Goal: Task Accomplishment & Management: Manage account settings

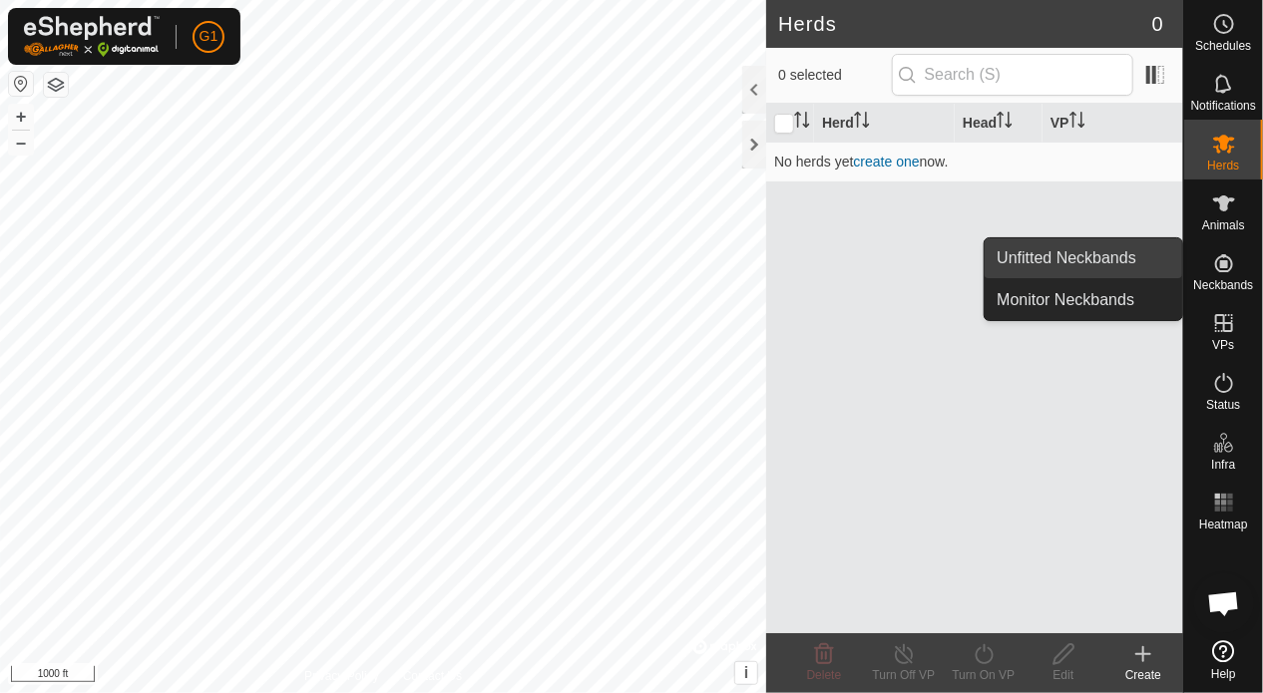
click at [1094, 266] on link "Unfitted Neckbands" at bounding box center [1084, 258] width 198 height 40
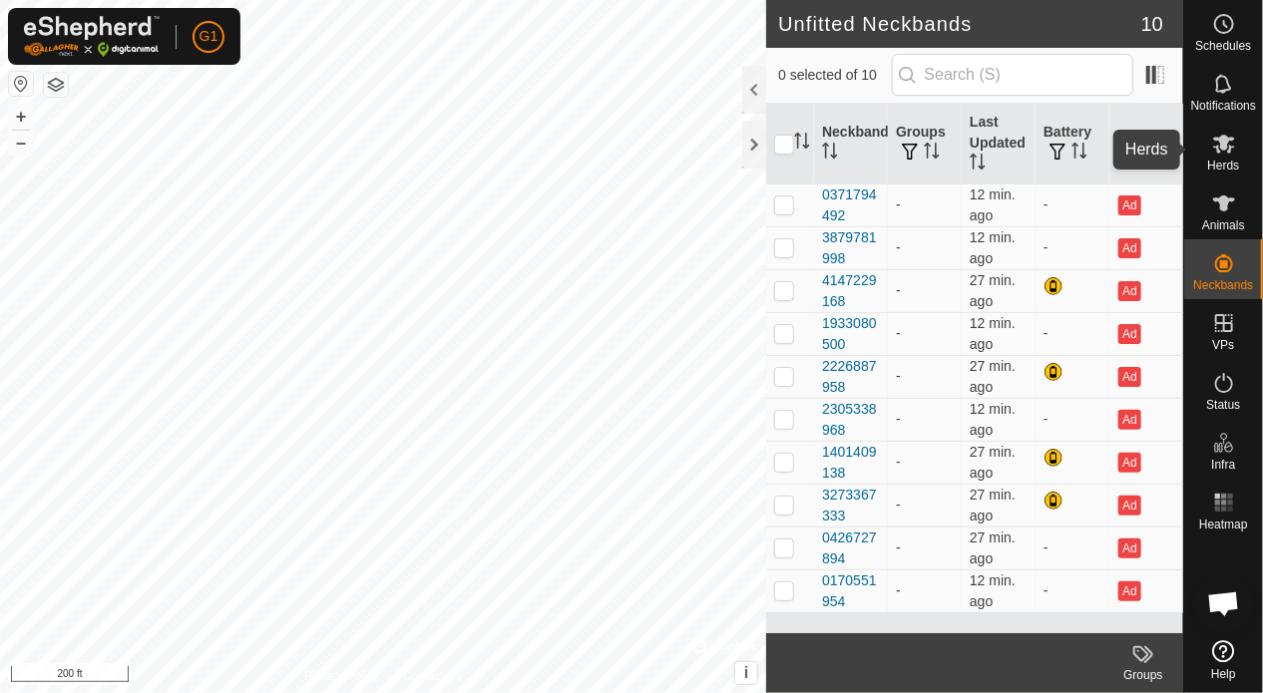
click at [1217, 160] on span "Herds" at bounding box center [1223, 166] width 32 height 12
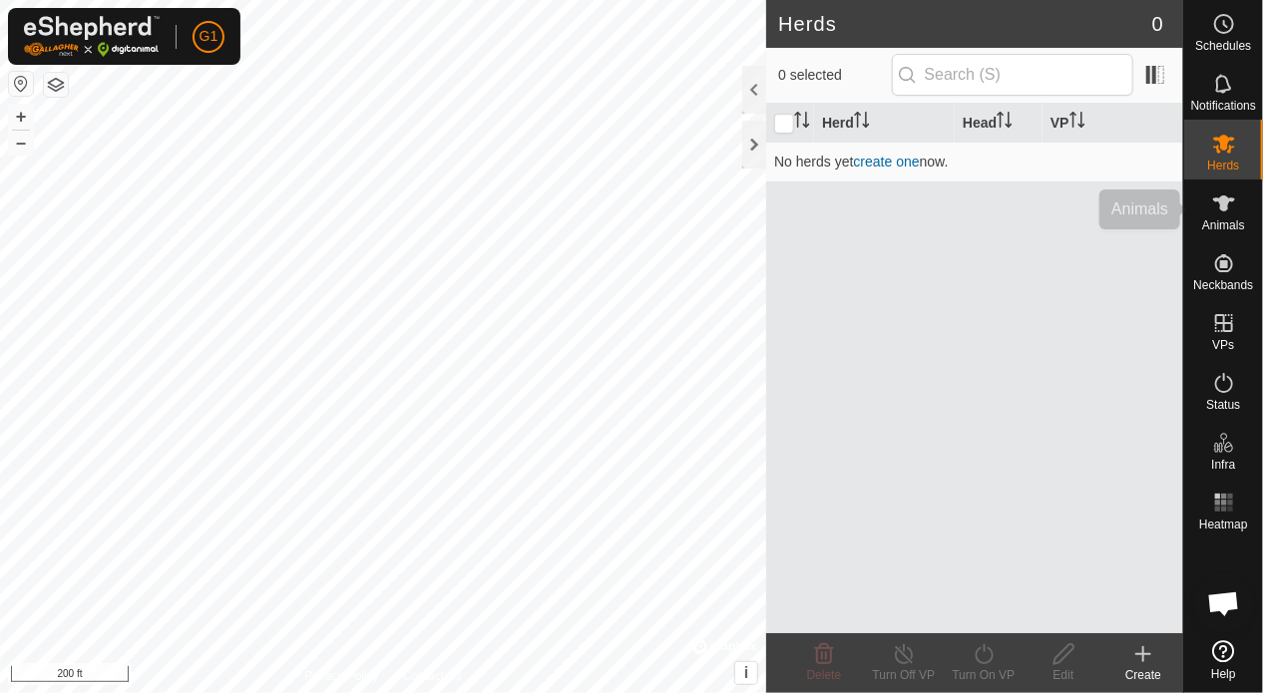
click at [1229, 206] on icon at bounding box center [1224, 204] width 24 height 24
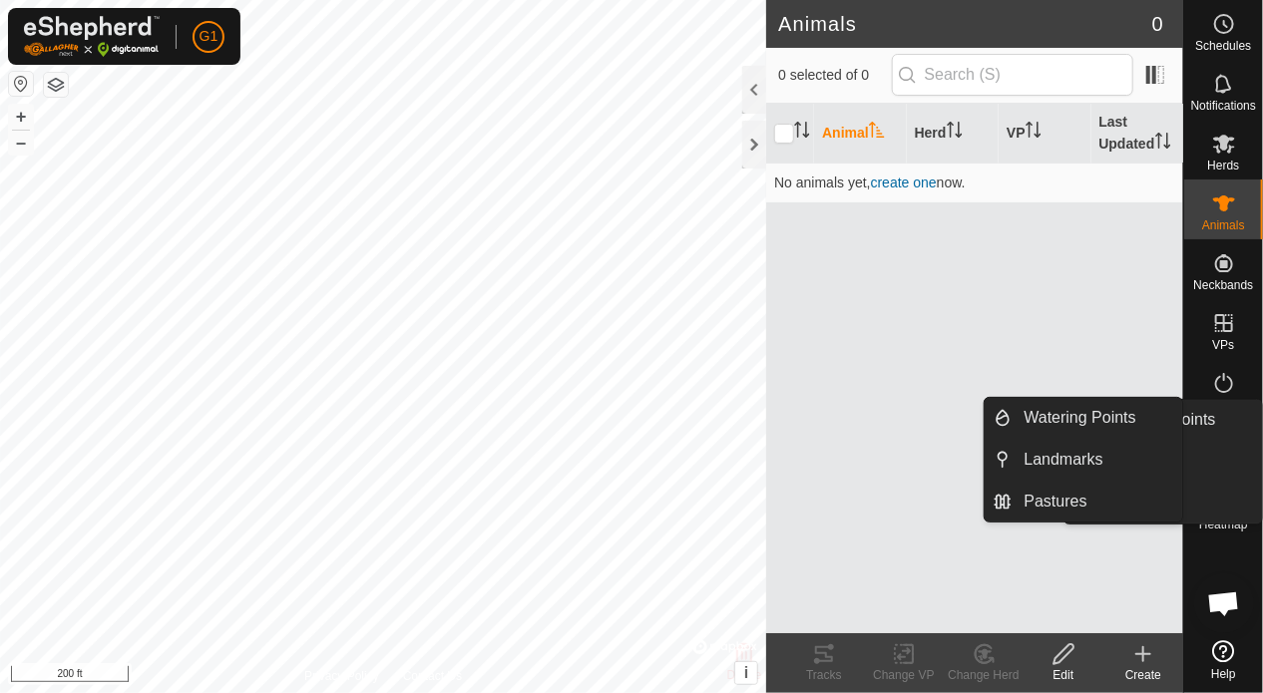
drag, startPoint x: 1217, startPoint y: 427, endPoint x: 1218, endPoint y: 444, distance: 17.0
click at [1218, 443] on icon at bounding box center [1224, 443] width 24 height 24
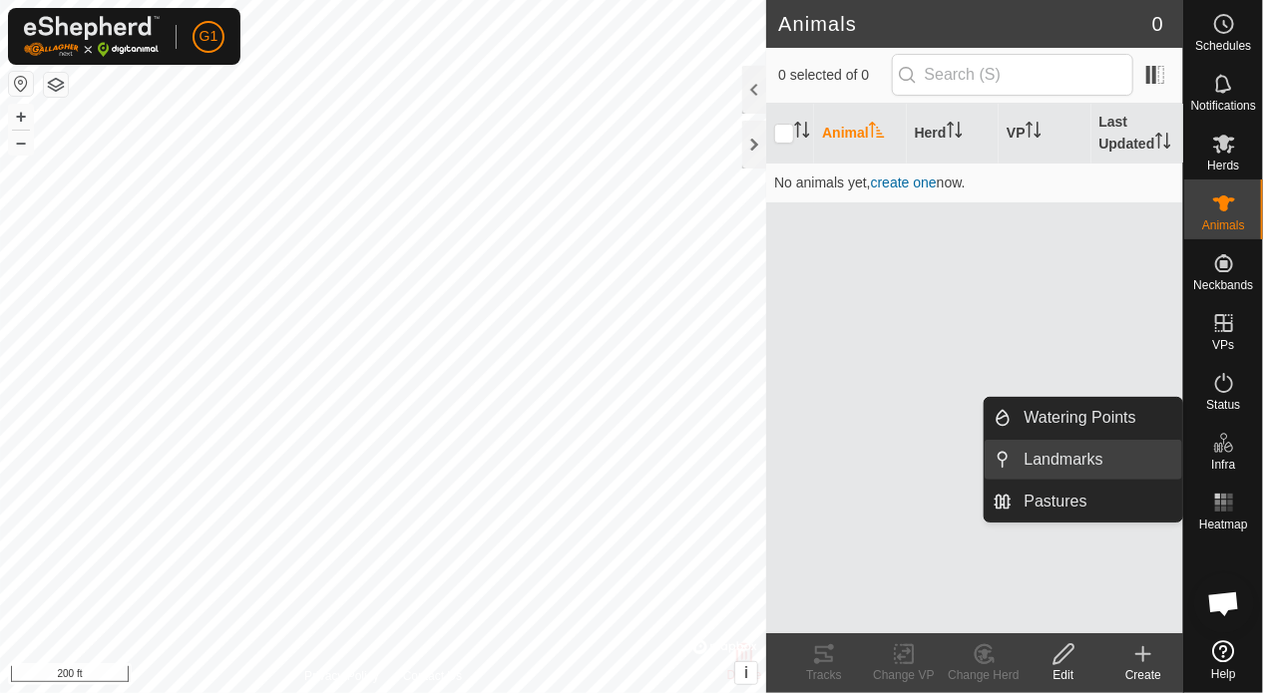
click at [1092, 458] on link "Landmarks" at bounding box center [1098, 460] width 171 height 40
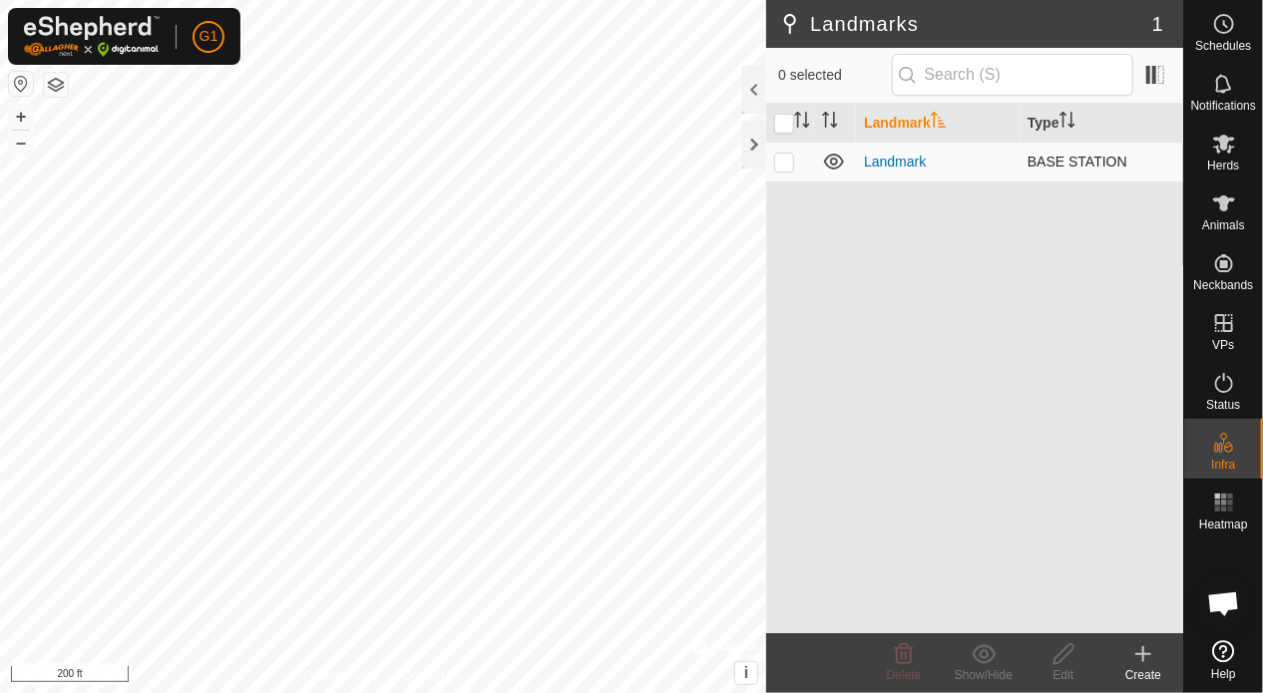
click at [961, 164] on td "Landmark" at bounding box center [938, 162] width 164 height 40
click at [786, 156] on p-checkbox at bounding box center [784, 162] width 20 height 16
checkbox input "true"
click at [1069, 666] on div "Edit" at bounding box center [1064, 675] width 80 height 18
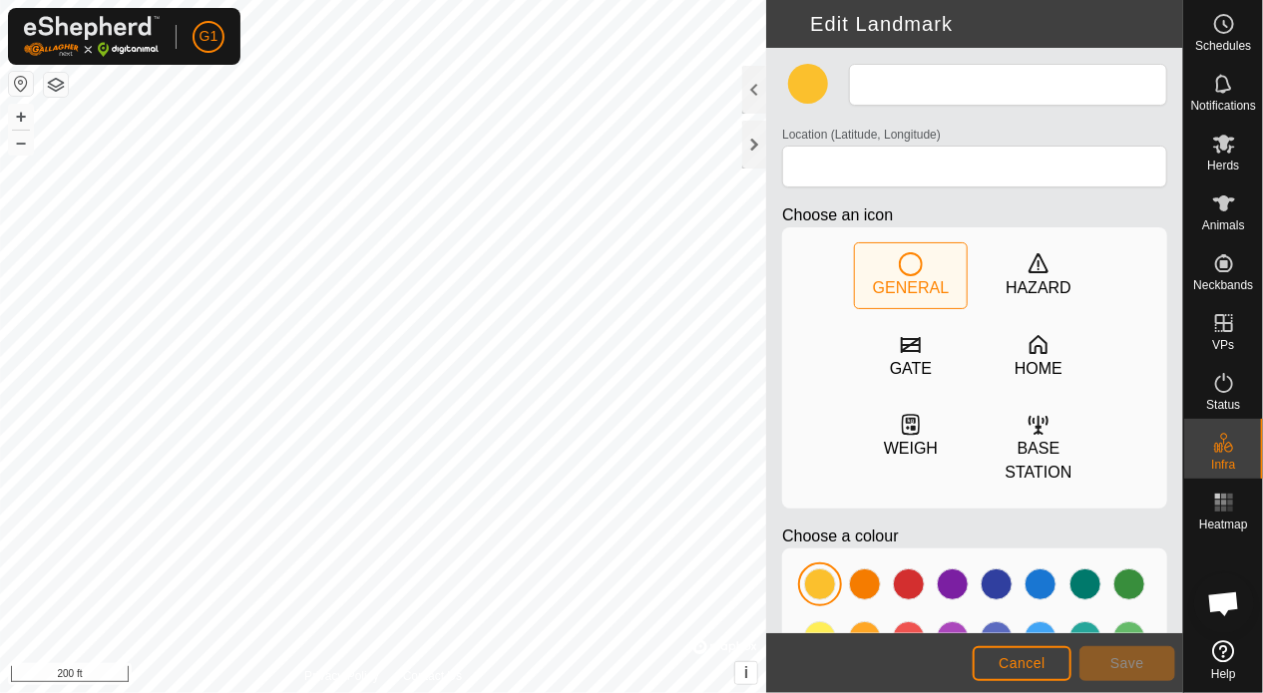
type input "Landmark"
type input "40.329753, 21.843846"
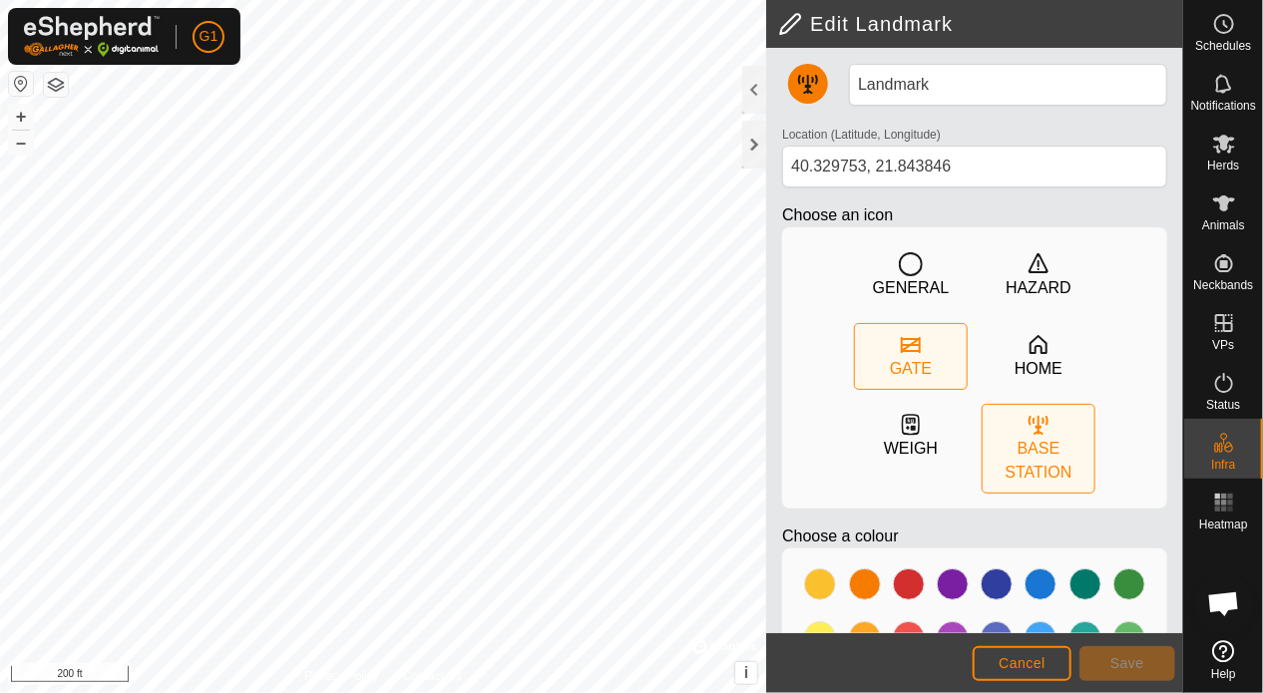
click at [883, 354] on div "GATE" at bounding box center [911, 356] width 112 height 65
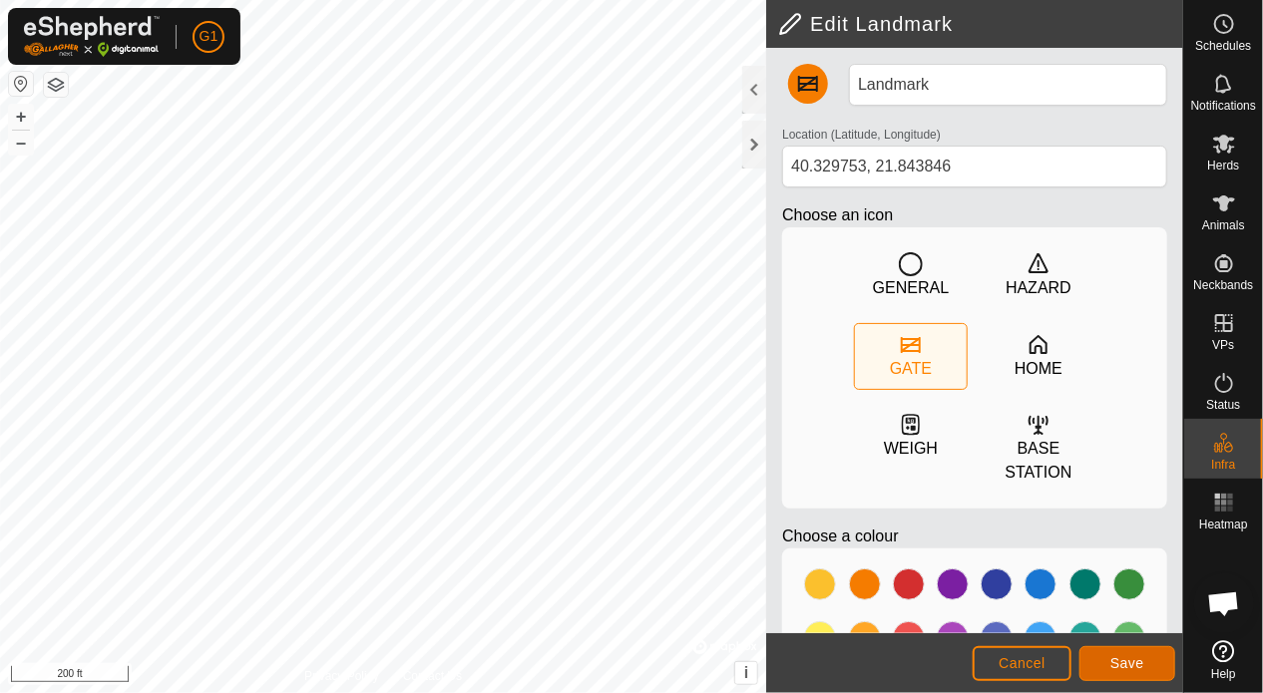
click at [1126, 663] on span "Save" at bounding box center [1127, 663] width 34 height 16
